Goal: Task Accomplishment & Management: Complete application form

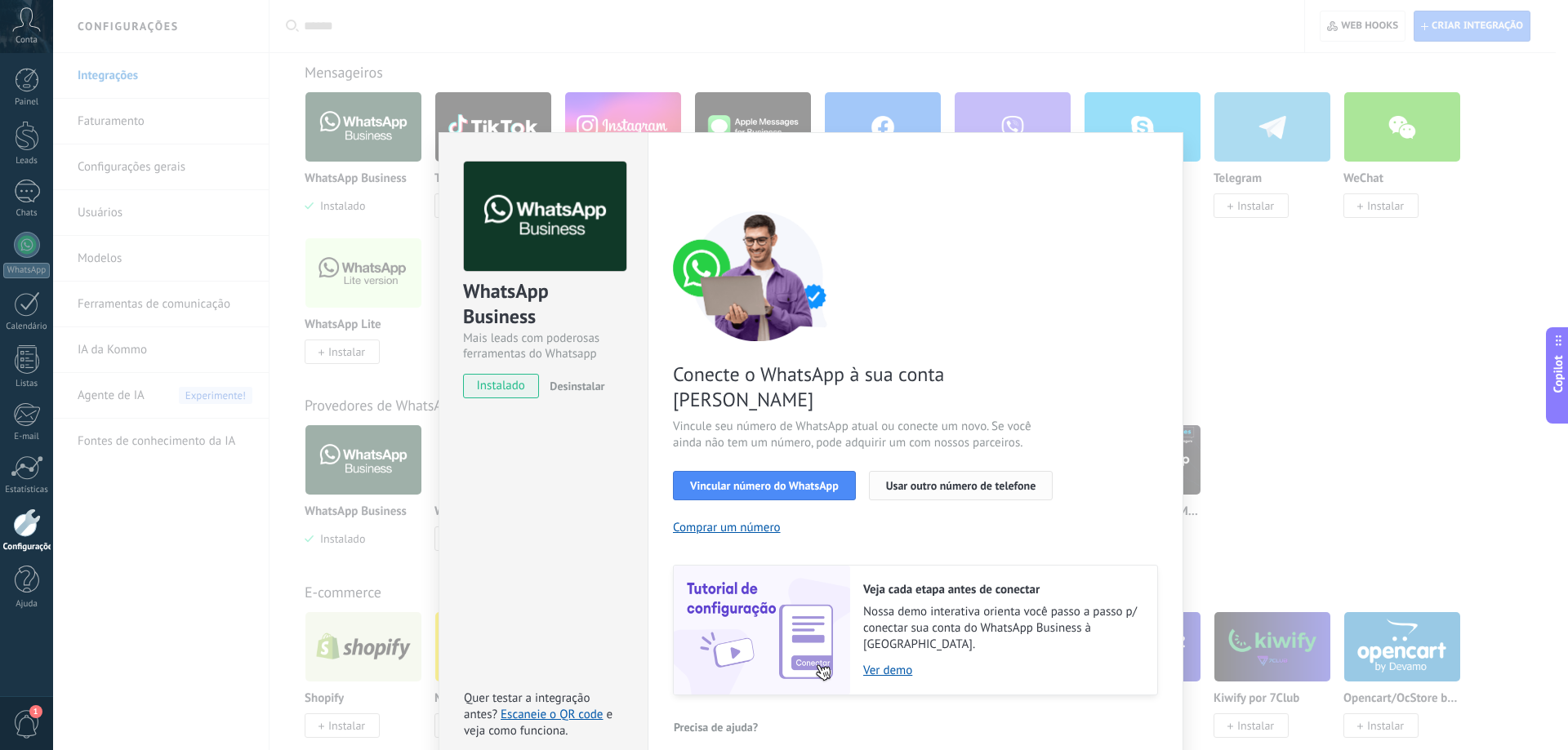
click at [967, 480] on span "Usar outro número de telefone" at bounding box center [960, 485] width 150 height 12
click at [938, 480] on span "Usar outro número de telefone" at bounding box center [960, 485] width 150 height 12
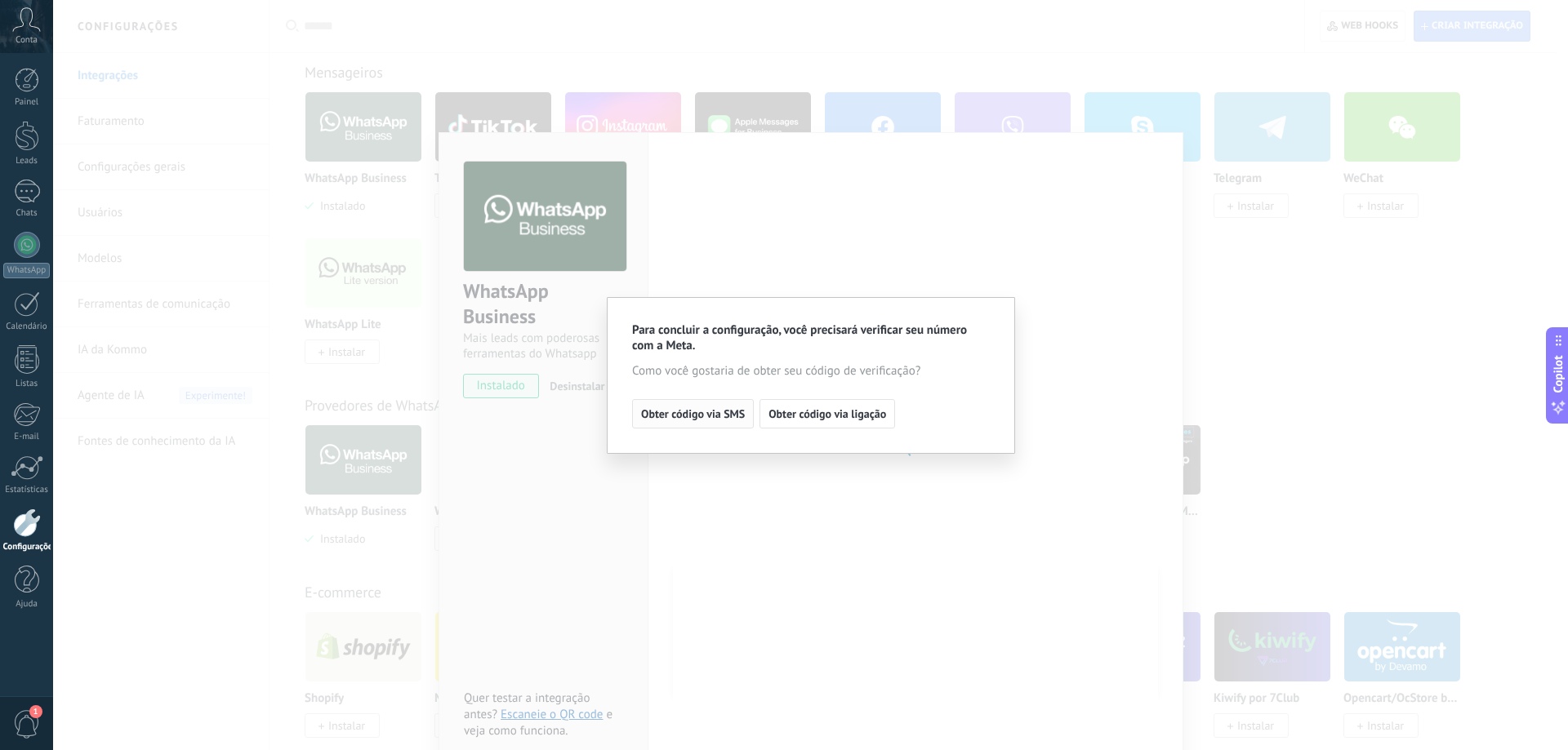
click at [708, 417] on span "Obter código via SMS" at bounding box center [692, 414] width 103 height 12
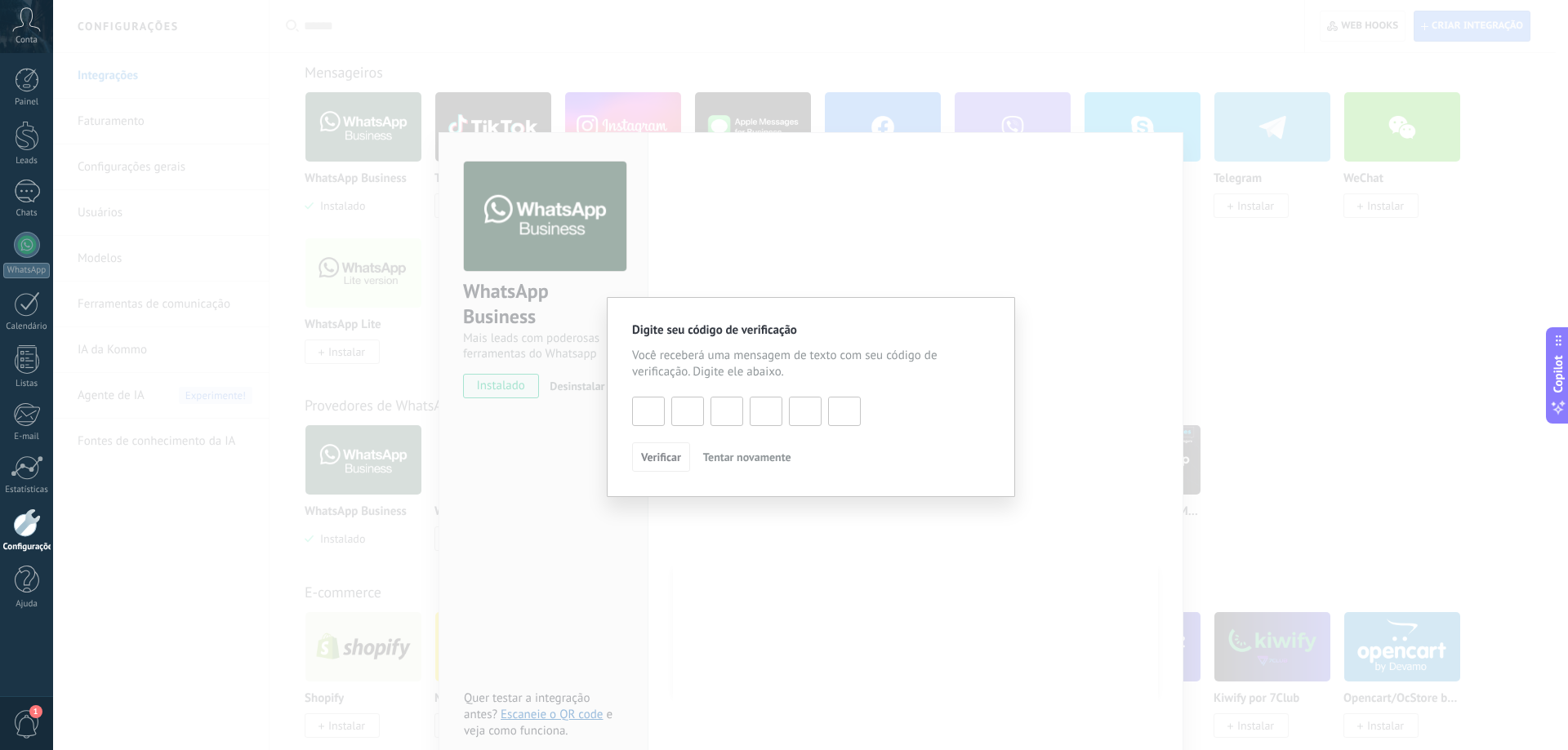
click at [742, 458] on span "Tentar novamente" at bounding box center [747, 457] width 88 height 12
click at [732, 454] on span "Tentar novamente" at bounding box center [747, 457] width 88 height 12
click at [737, 462] on span "Tentar novamente" at bounding box center [747, 457] width 88 height 12
click at [792, 524] on div "Digite seu código de verificação Você receberá uma mensagem de texto com seu có…" at bounding box center [810, 375] width 1515 height 750
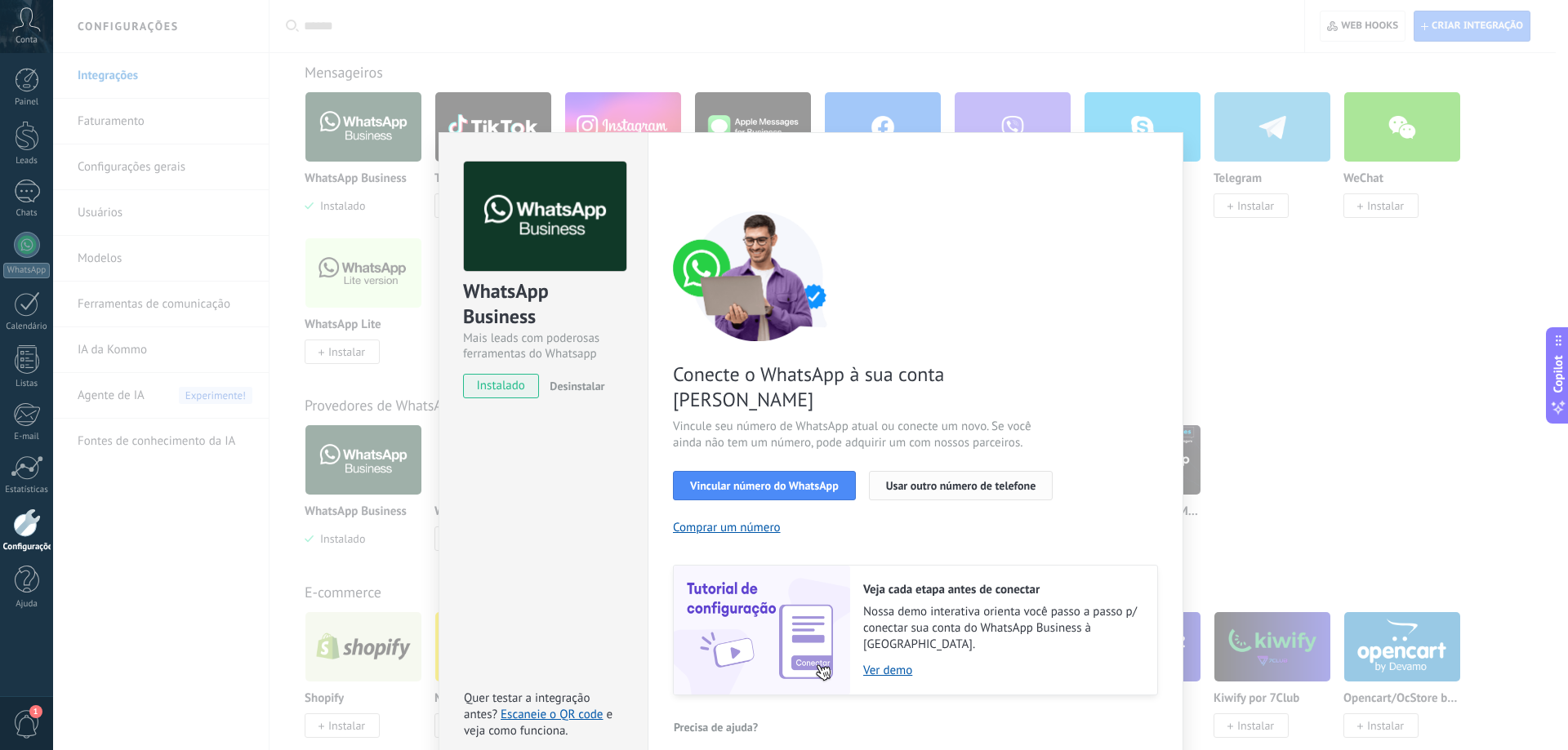
click at [942, 471] on button "Usar outro número de telefone" at bounding box center [961, 485] width 185 height 29
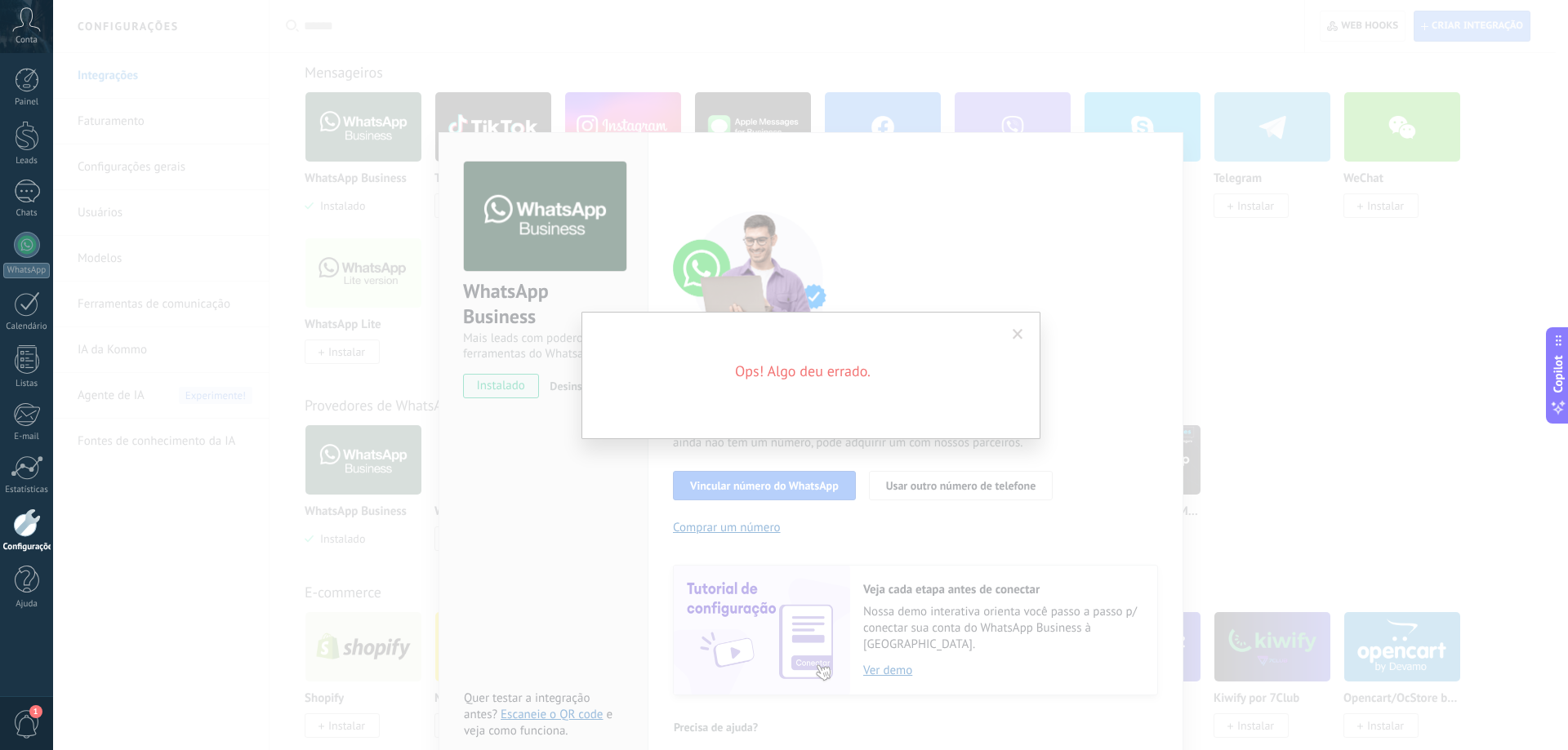
click at [1020, 333] on span at bounding box center [1018, 335] width 11 height 12
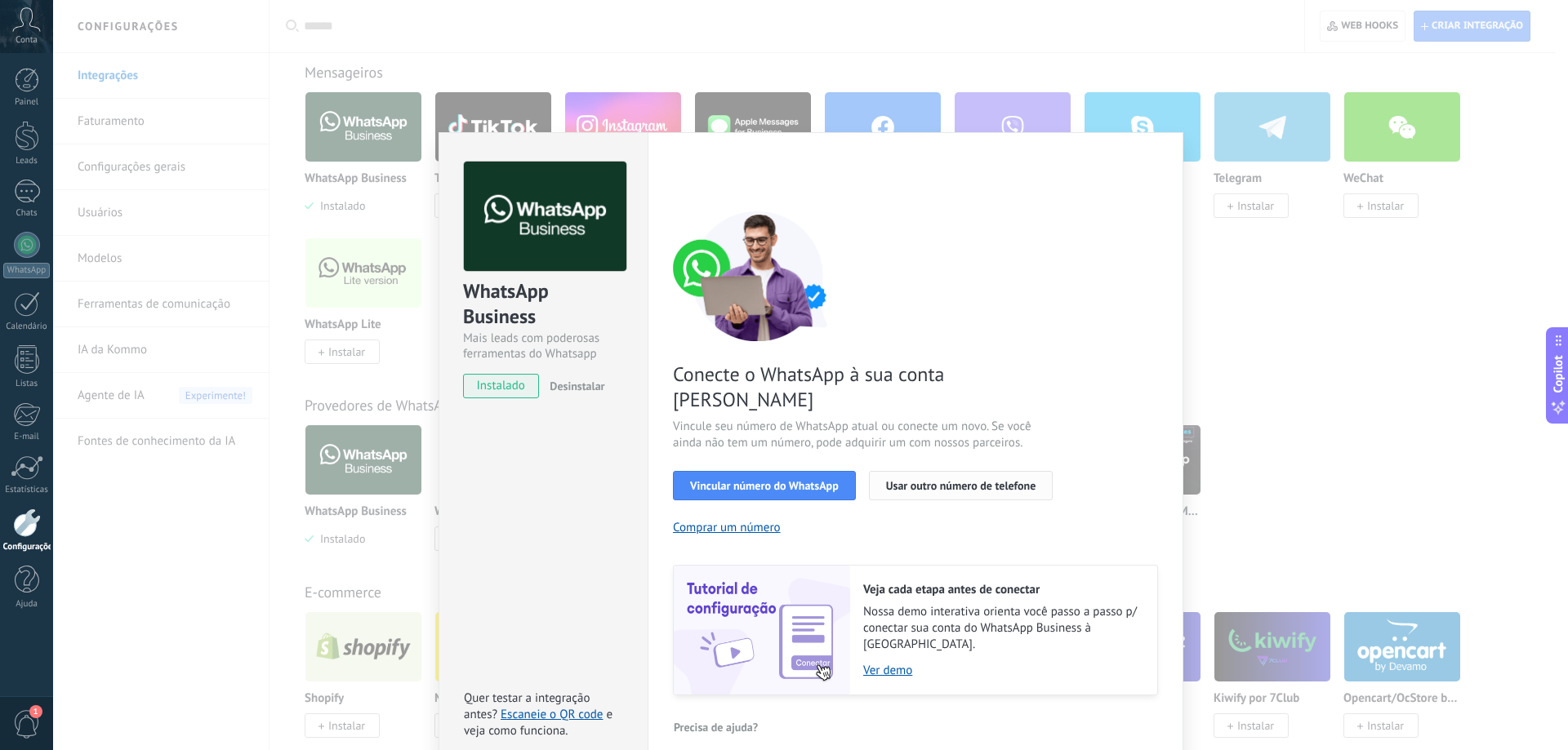
click at [944, 480] on span "Usar outro número de telefone" at bounding box center [960, 485] width 150 height 12
